Goal: Task Accomplishment & Management: Manage account settings

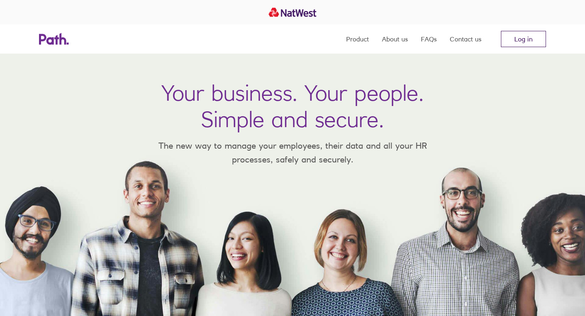
click at [513, 39] on link "Log in" at bounding box center [523, 39] width 45 height 16
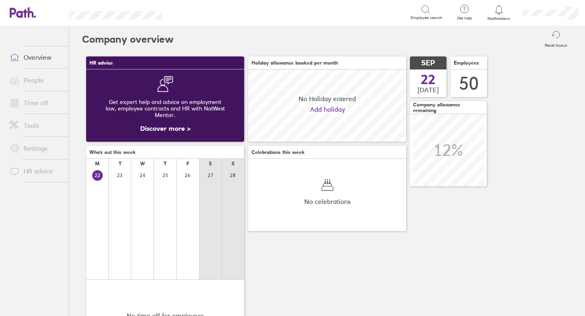
scroll to position [72, 158]
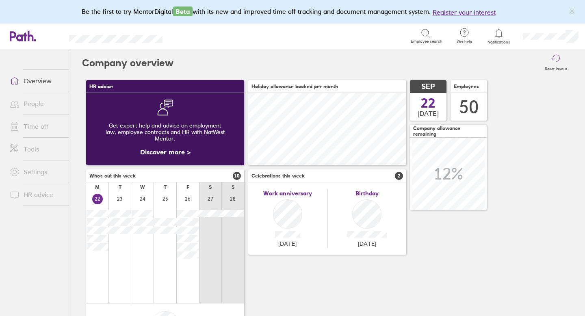
click at [34, 126] on link "Time off" at bounding box center [35, 126] width 65 height 16
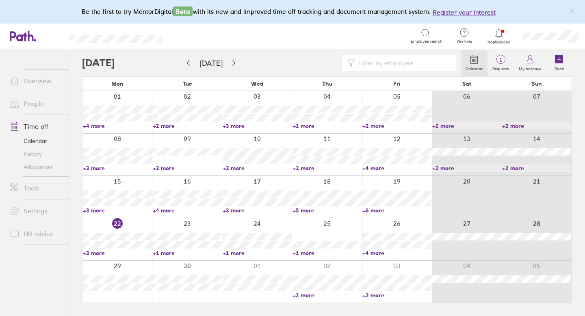
click at [33, 168] on link "Allowances" at bounding box center [35, 167] width 65 height 13
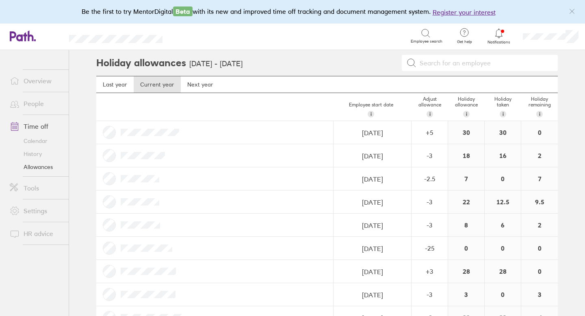
click at [500, 33] on icon at bounding box center [499, 33] width 10 height 10
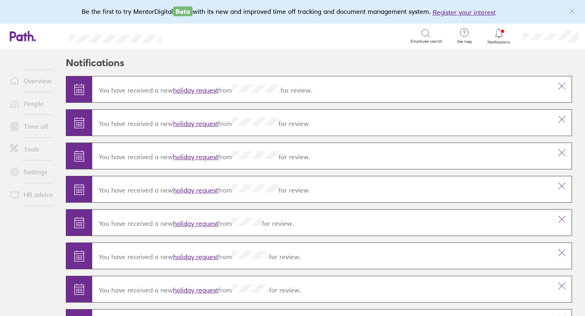
click at [212, 89] on link "holiday request" at bounding box center [195, 90] width 45 height 8
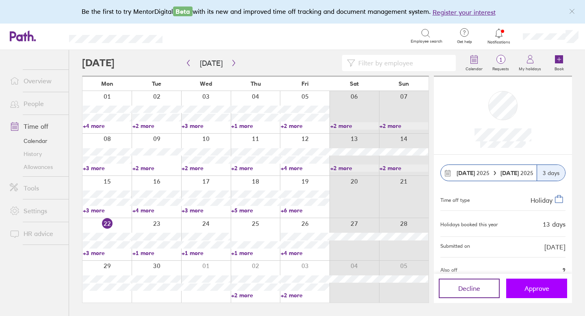
click at [530, 289] on span "Approve" at bounding box center [537, 288] width 25 height 7
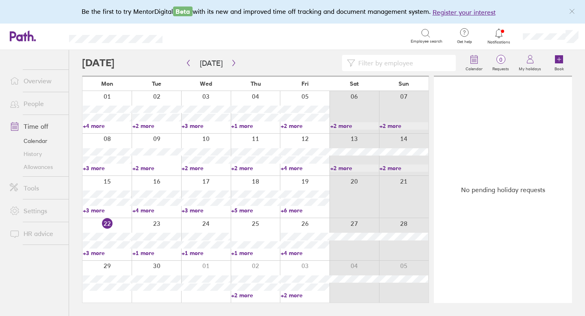
click at [46, 165] on link "Allowances" at bounding box center [35, 167] width 65 height 13
